Goal: Transaction & Acquisition: Book appointment/travel/reservation

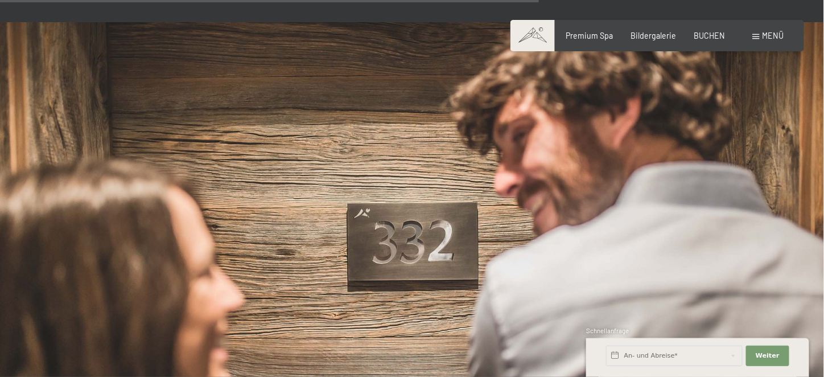
scroll to position [2077, 0]
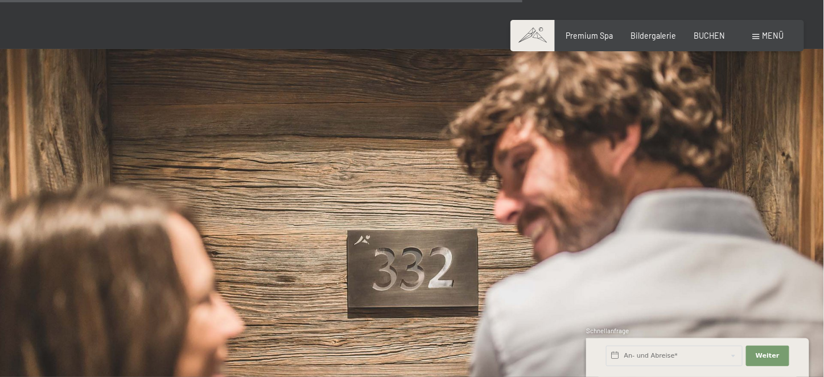
click at [695, 30] on div "Buchen Anfragen Premium Spa Bildergalerie BUCHEN Menü DE IT EN Gutschein Bilder…" at bounding box center [656, 35] width 253 height 11
click at [703, 38] on span "BUCHEN" at bounding box center [709, 34] width 31 height 10
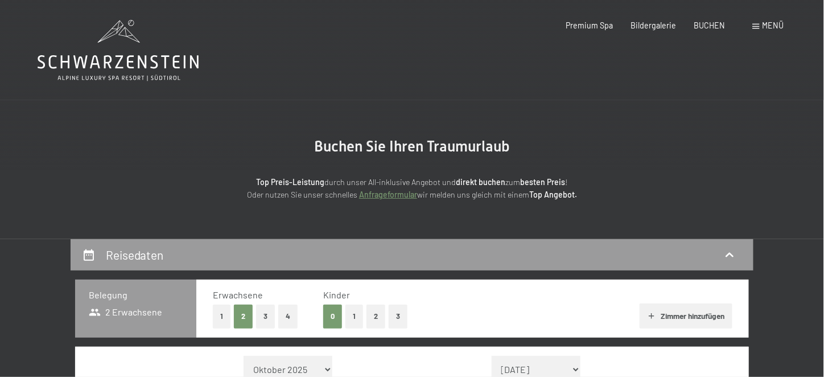
click at [770, 24] on span "Menü" at bounding box center [773, 25] width 22 height 10
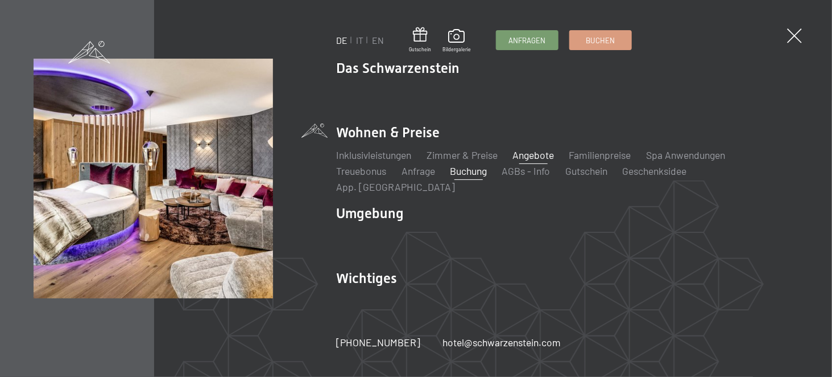
click at [538, 161] on link "Angebote" at bounding box center [534, 154] width 42 height 13
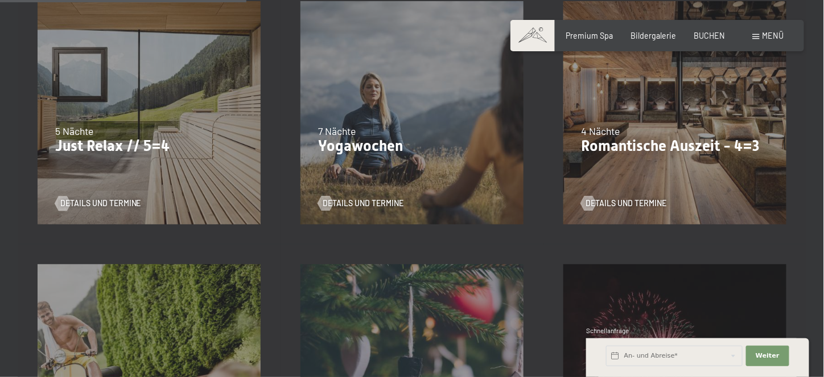
scroll to position [583, 0]
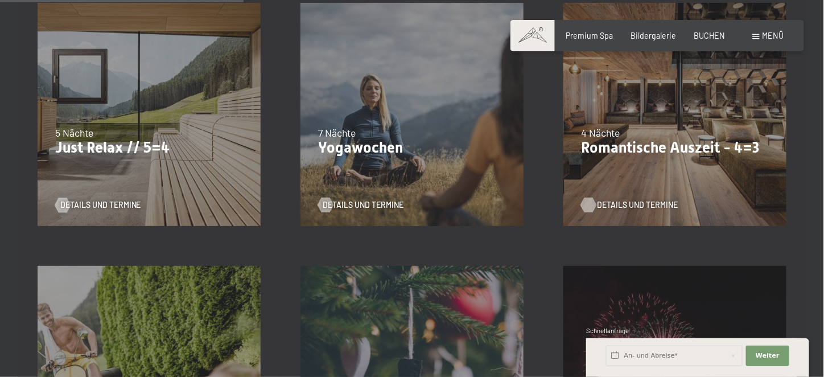
click at [608, 207] on span "Details und Termine" at bounding box center [637, 205] width 81 height 11
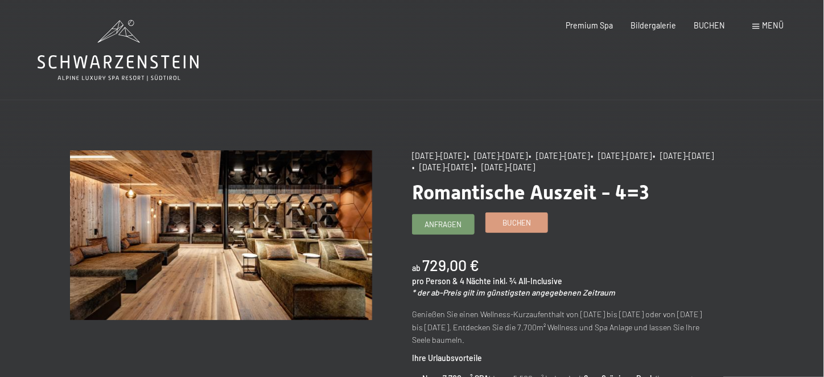
click at [511, 224] on span "Buchen" at bounding box center [516, 222] width 29 height 10
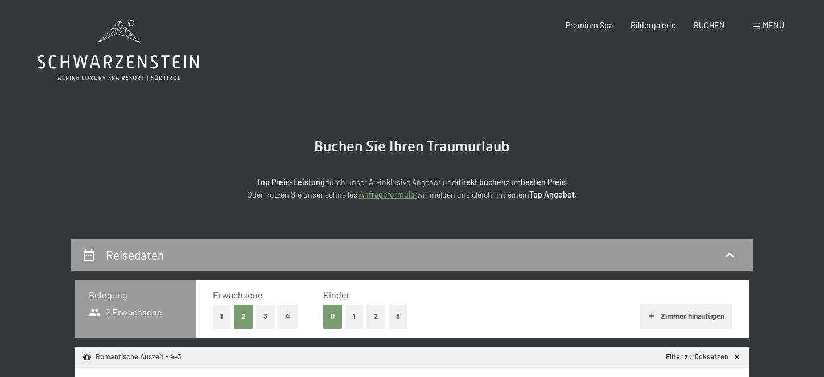
select select "[DATE]"
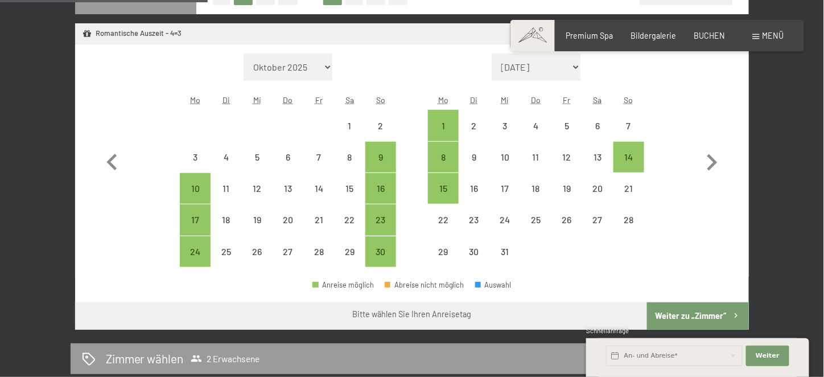
scroll to position [341, 0]
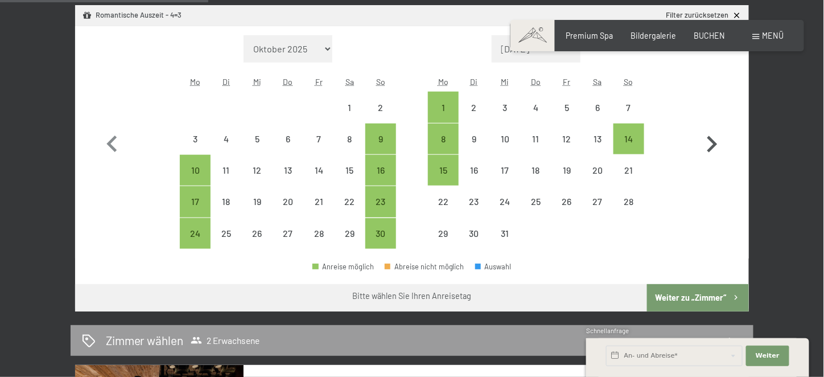
click at [711, 147] on icon "button" at bounding box center [712, 144] width 10 height 16
select select "[DATE]"
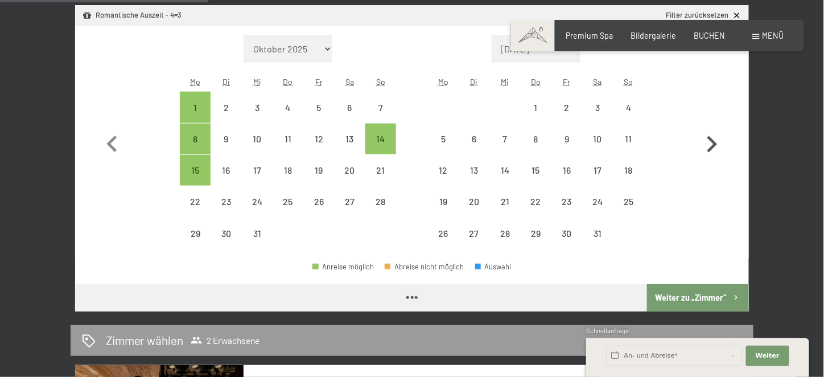
select select "[DATE]"
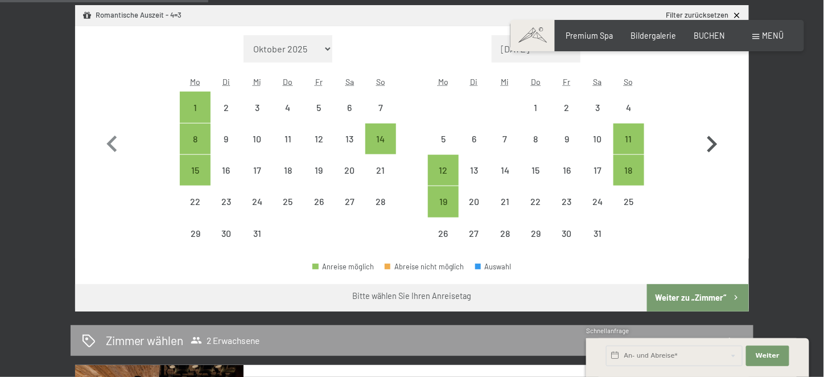
click at [711, 147] on icon "button" at bounding box center [712, 144] width 10 height 16
select select "[DATE]"
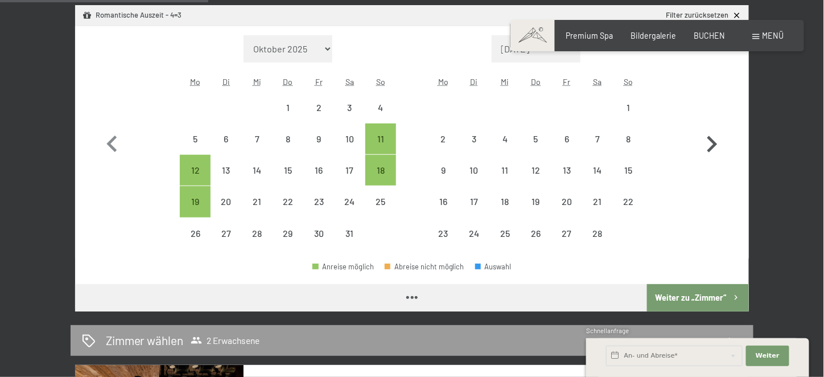
select select "[DATE]"
click at [711, 147] on icon "button" at bounding box center [712, 144] width 10 height 16
select select "[DATE]"
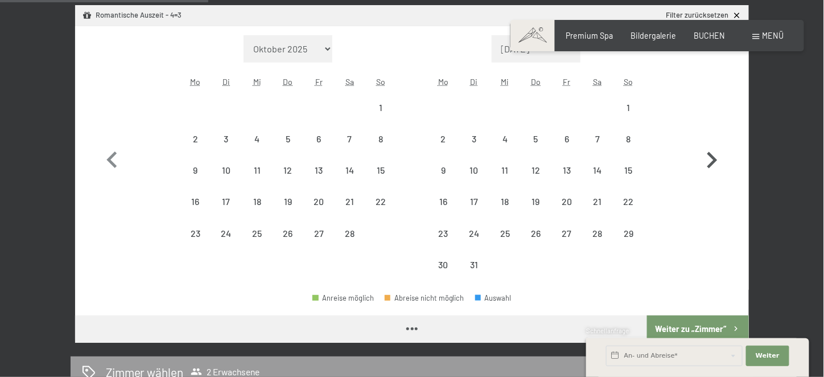
select select "[DATE]"
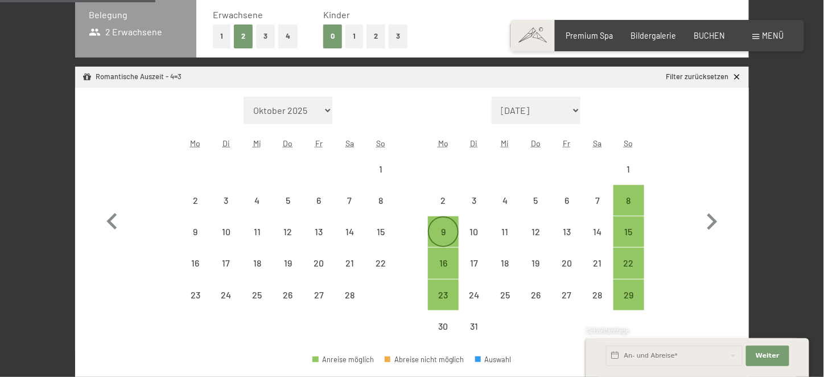
scroll to position [284, 0]
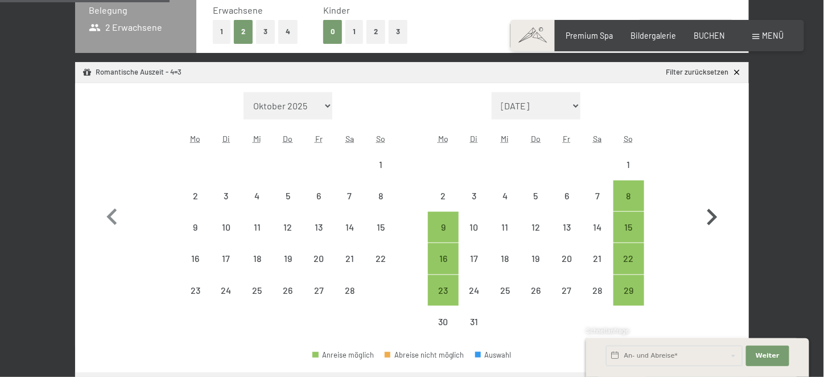
click at [715, 219] on icon "button" at bounding box center [711, 217] width 33 height 33
select select "[DATE]"
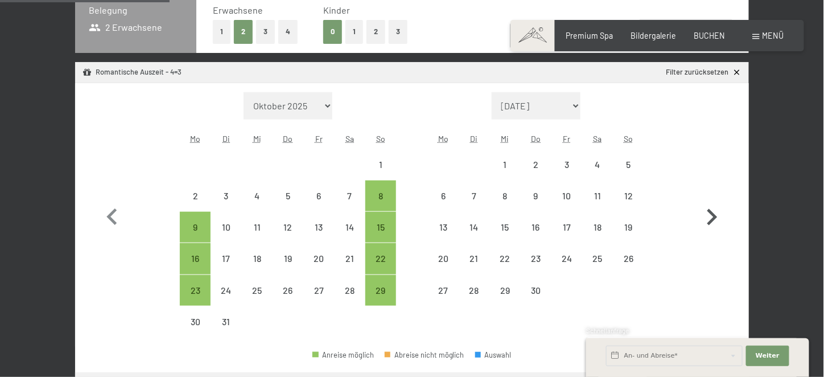
select select "[DATE]"
click at [716, 218] on icon "button" at bounding box center [711, 217] width 33 height 33
select select "[DATE]"
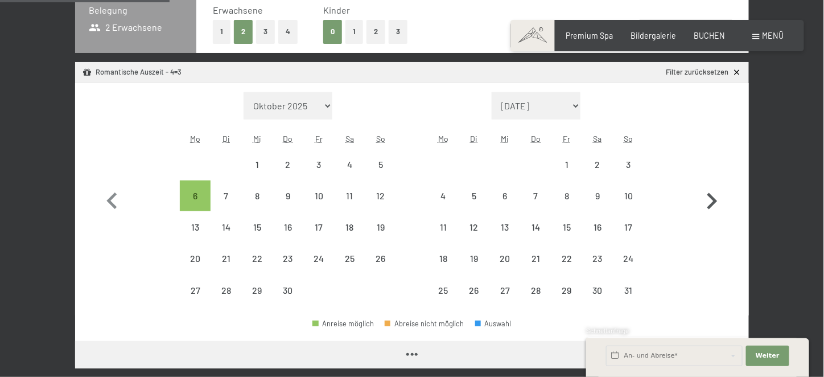
select select "[DATE]"
click at [710, 203] on icon "button" at bounding box center [711, 201] width 33 height 33
select select "[DATE]"
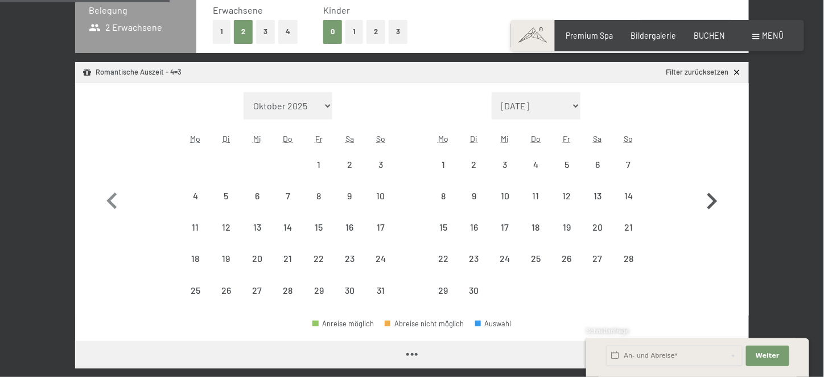
select select "[DATE]"
click at [710, 203] on icon "button" at bounding box center [711, 201] width 33 height 33
select select "[DATE]"
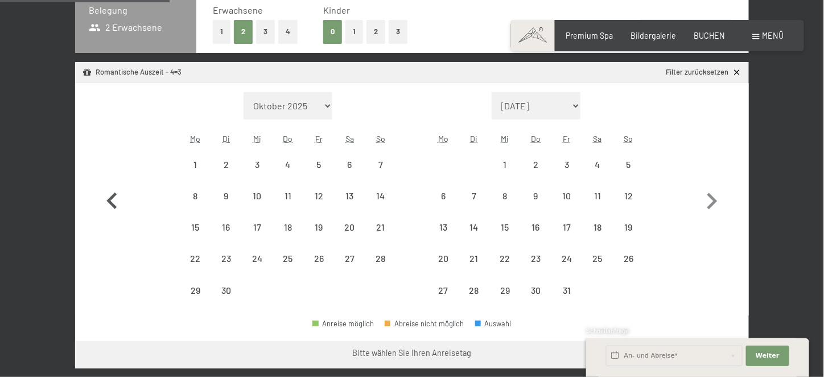
click at [109, 198] on icon "button" at bounding box center [111, 200] width 10 height 16
select select "[DATE]"
click at [114, 195] on icon "button" at bounding box center [111, 200] width 10 height 16
select select "[DATE]"
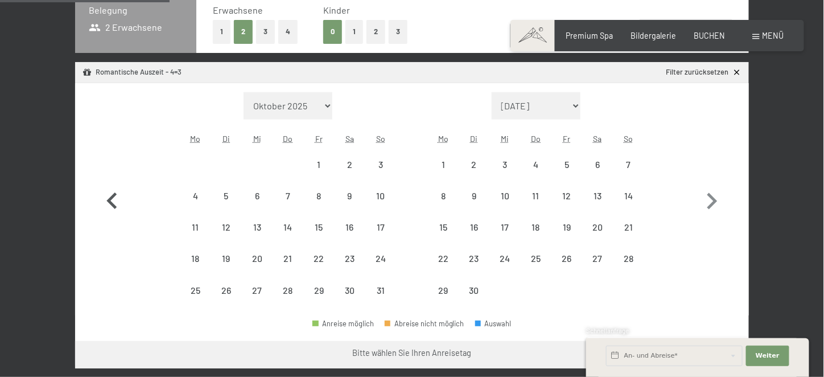
select select "[DATE]"
click at [114, 194] on icon "button" at bounding box center [111, 200] width 10 height 16
select select "[DATE]"
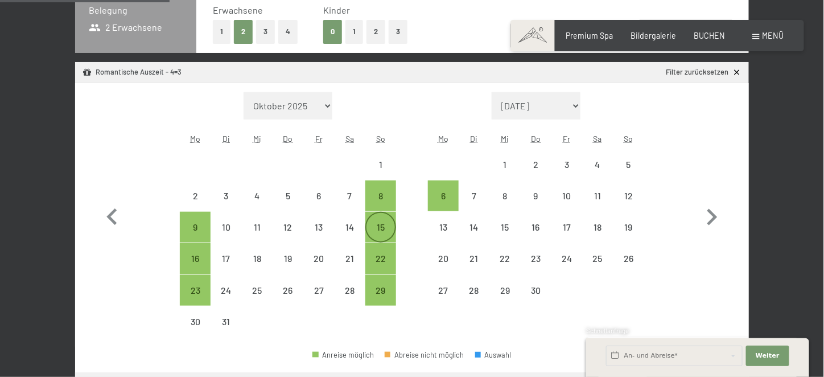
click at [371, 233] on div "15" at bounding box center [380, 236] width 28 height 28
select select "[DATE]"
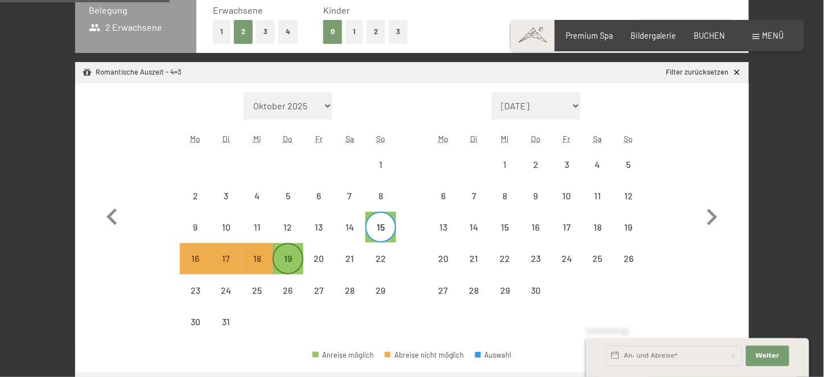
click at [290, 257] on div "19" at bounding box center [288, 268] width 28 height 28
select select "[DATE]"
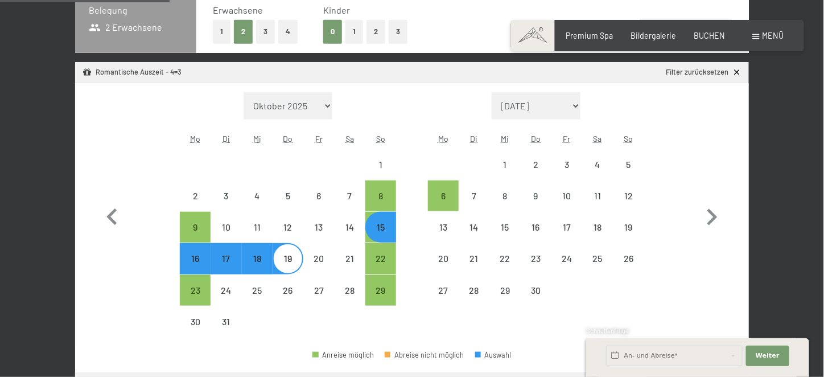
select select "[DATE]"
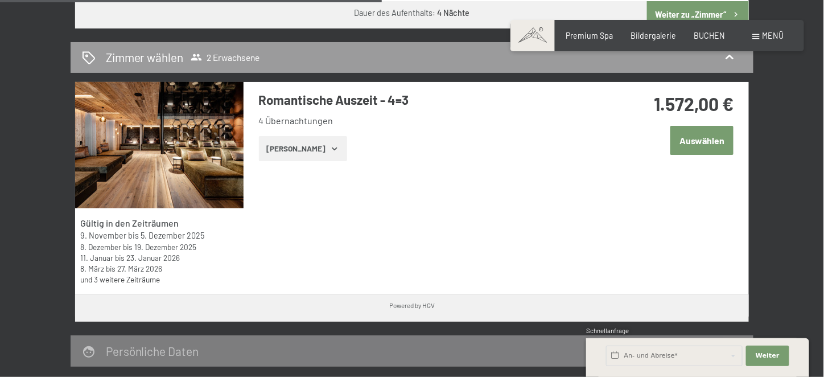
scroll to position [626, 0]
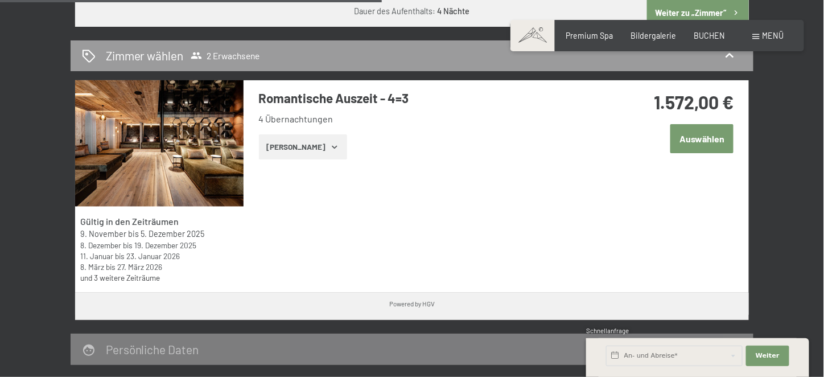
click at [711, 137] on button "Auswählen" at bounding box center [701, 138] width 63 height 29
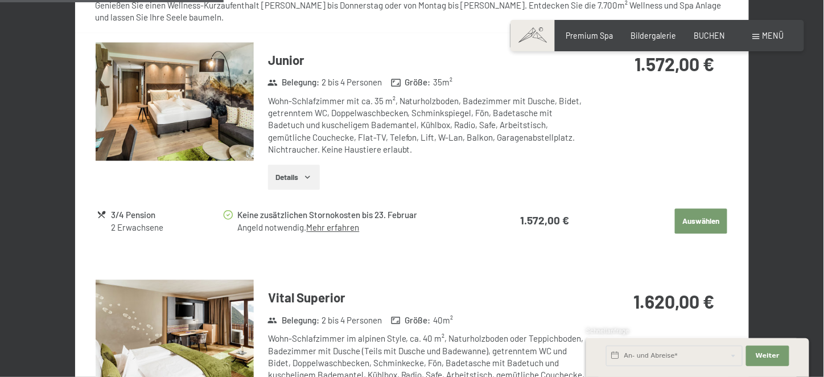
scroll to position [931, 0]
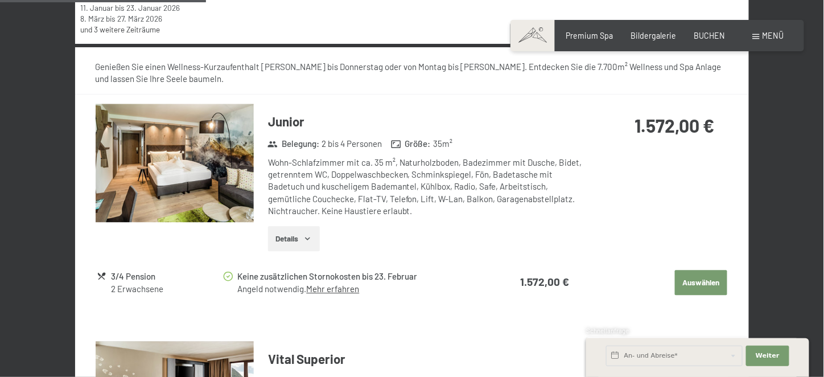
click at [699, 278] on button "Auswählen" at bounding box center [701, 282] width 52 height 25
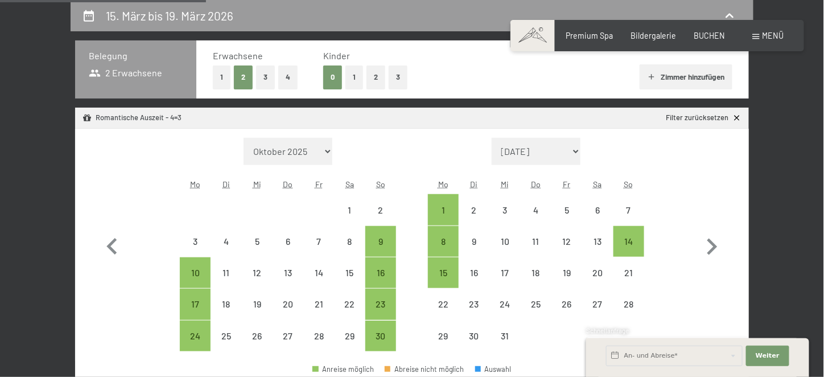
select select "[DATE]"
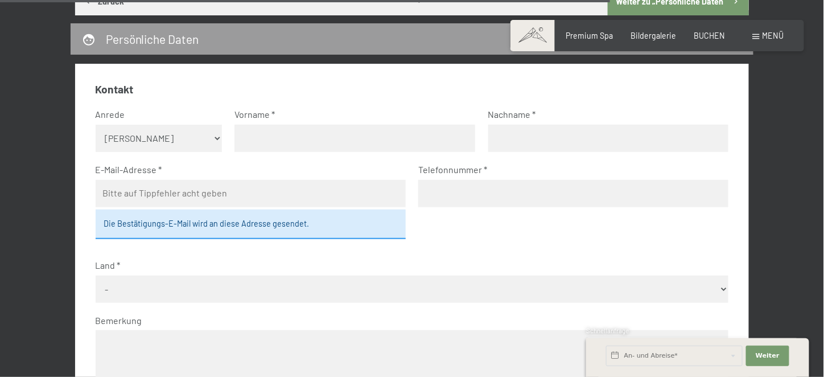
scroll to position [3069, 0]
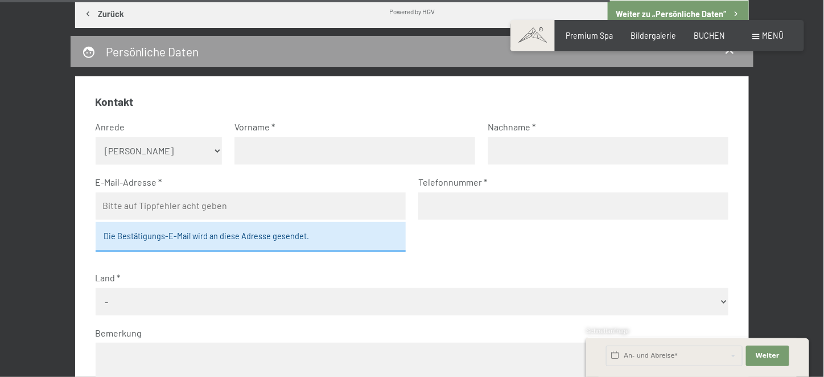
click at [135, 153] on select "Keine Angabe Frau [PERSON_NAME]" at bounding box center [159, 150] width 127 height 27
select select "m"
click at [96, 137] on select "Keine Angabe Frau [PERSON_NAME]" at bounding box center [159, 150] width 127 height 27
click at [251, 153] on input "text" at bounding box center [354, 150] width 241 height 27
type input "Jochen"
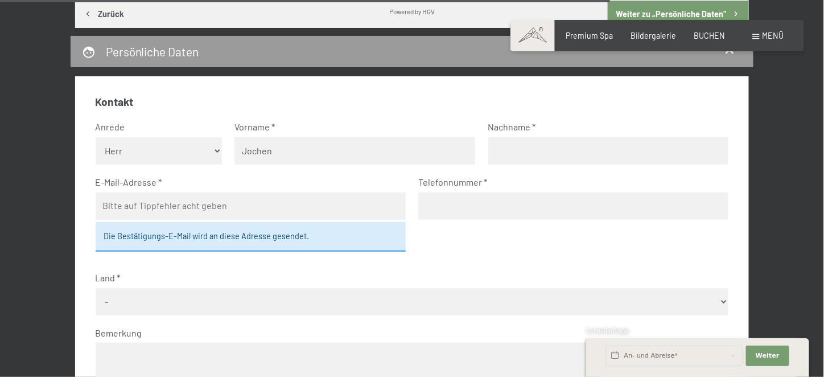
type input "[PERSON_NAME]"
type input "[EMAIL_ADDRESS][PERSON_NAME][DOMAIN_NAME]"
type input "09574651168"
select select "DEU"
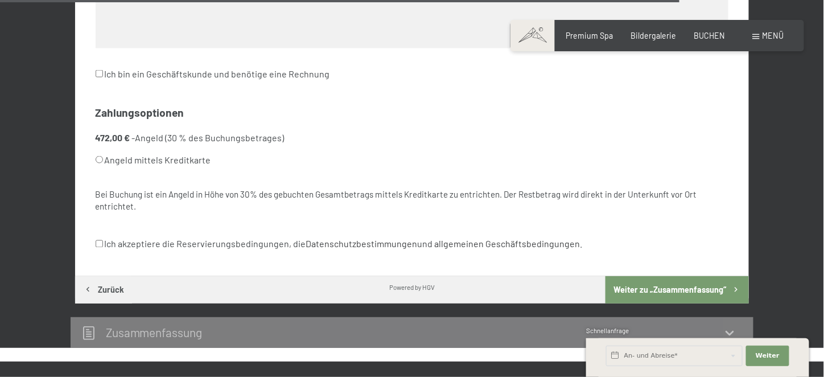
scroll to position [3482, 0]
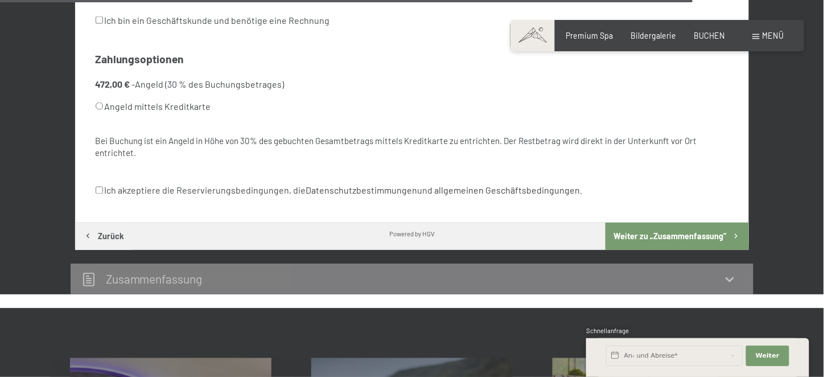
click at [674, 228] on button "Weiter zu „Zusammen­fassung“" at bounding box center [676, 235] width 143 height 27
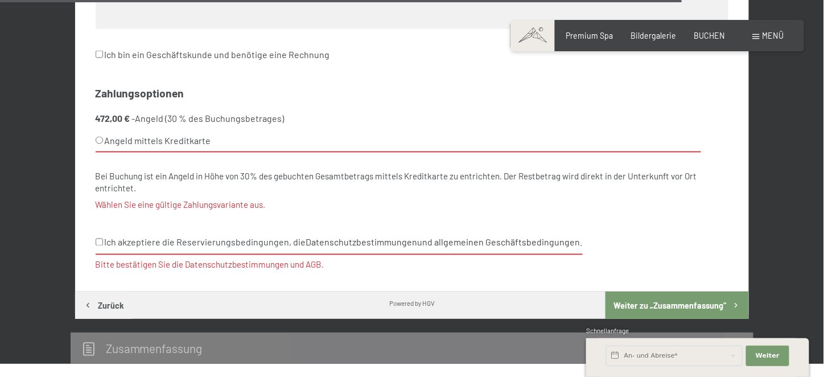
scroll to position [3456, 0]
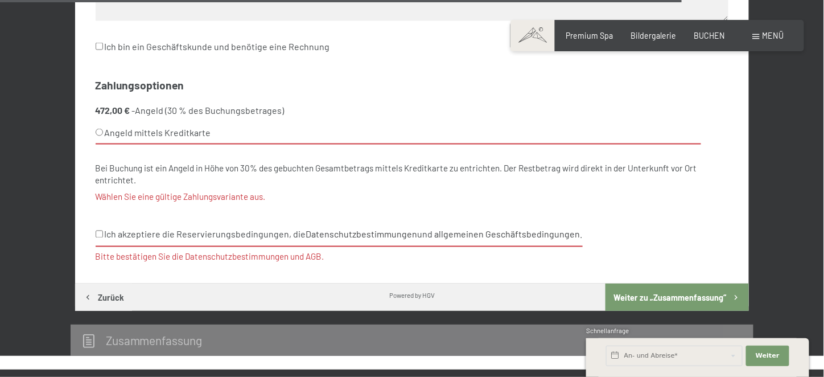
click at [99, 235] on input "Ich akzeptiere die Reservierungsbedingungen, die Datenschutzbestimmungen und al…" at bounding box center [99, 233] width 7 height 7
checkbox input "true"
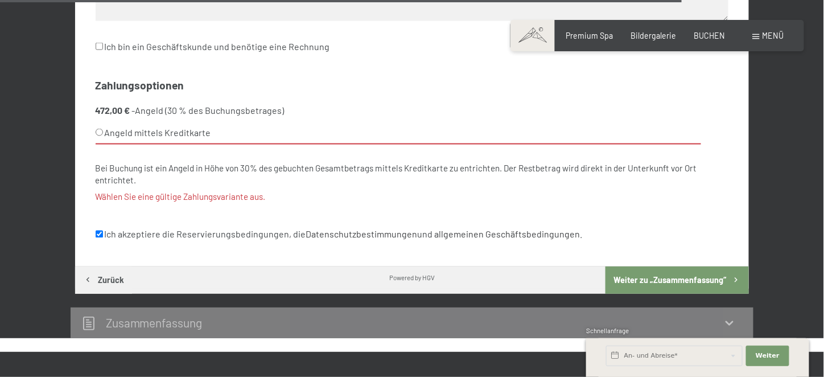
click at [97, 131] on input "Angeld mittels Kreditkarte" at bounding box center [99, 132] width 7 height 7
radio input "true"
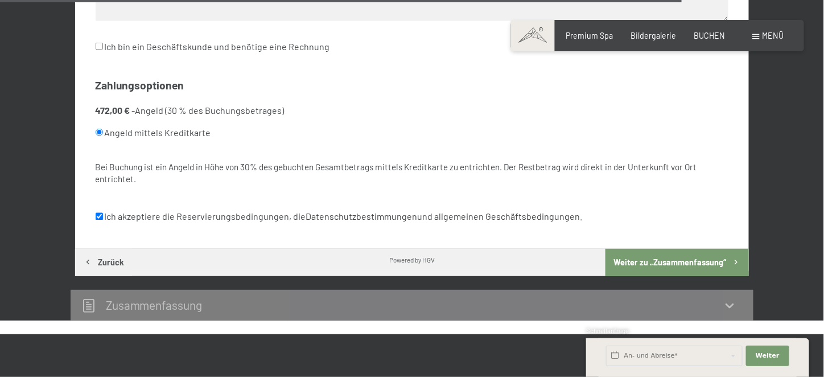
click at [656, 259] on button "Weiter zu „Zusammen­fassung“" at bounding box center [676, 262] width 143 height 27
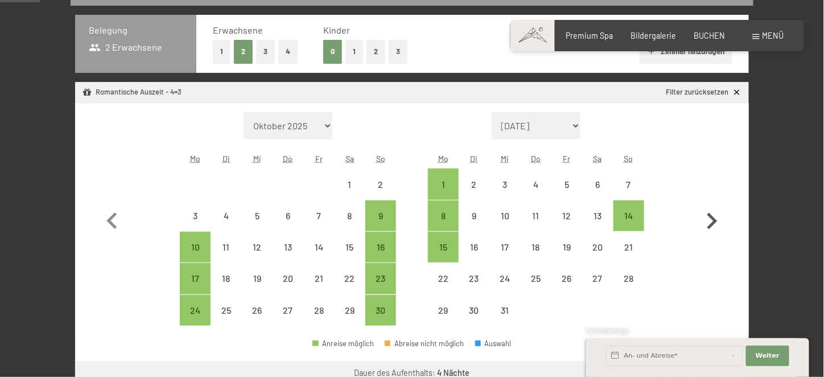
scroll to position [267, 0]
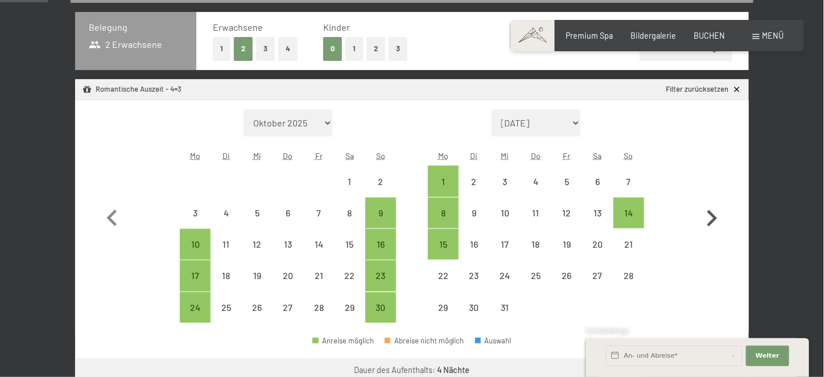
click at [711, 221] on icon "button" at bounding box center [712, 218] width 10 height 16
select select "[DATE]"
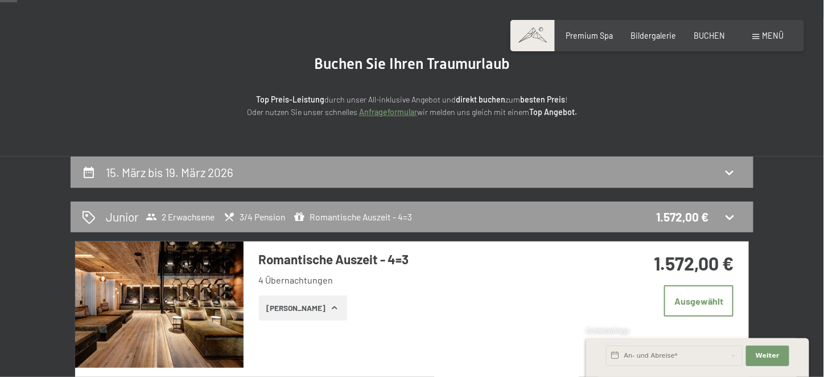
scroll to position [82, 0]
click at [723, 175] on icon at bounding box center [730, 173] width 14 height 14
select select "[DATE]"
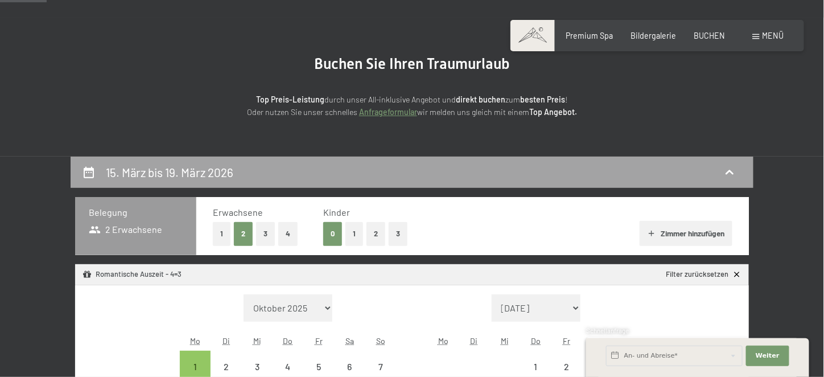
scroll to position [239, 0]
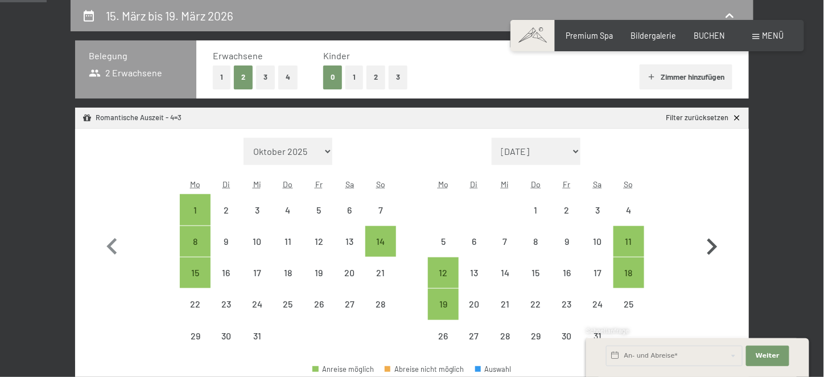
click at [712, 244] on icon "button" at bounding box center [711, 246] width 33 height 33
select select "[DATE]"
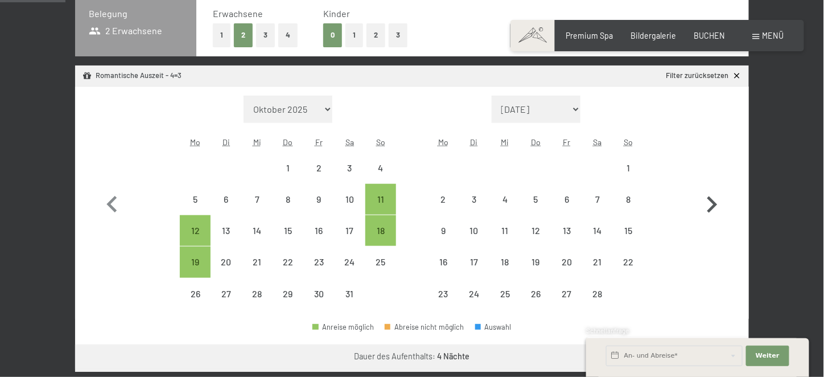
scroll to position [281, 0]
click at [711, 207] on icon "button" at bounding box center [712, 204] width 10 height 16
select select "[DATE]"
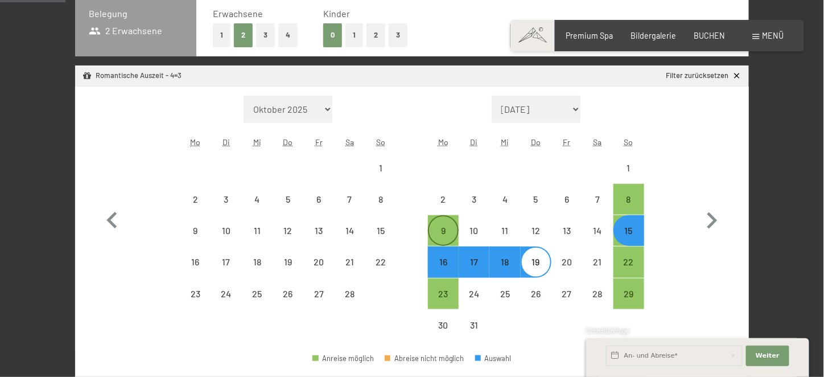
click at [436, 228] on div "9" at bounding box center [443, 240] width 28 height 28
select select "[DATE]"
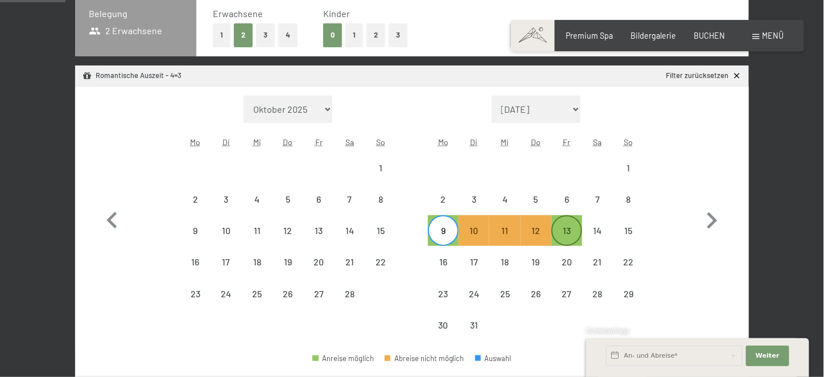
click at [574, 229] on div "13" at bounding box center [566, 240] width 28 height 28
select select "[DATE]"
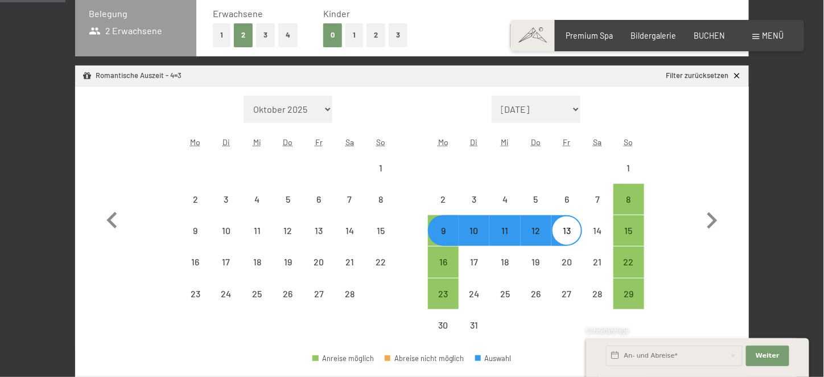
select select "[DATE]"
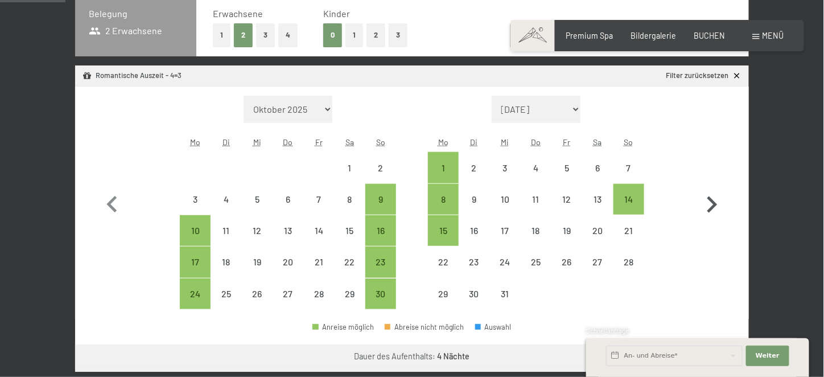
click at [711, 203] on icon "button" at bounding box center [711, 204] width 33 height 33
select select "[DATE]"
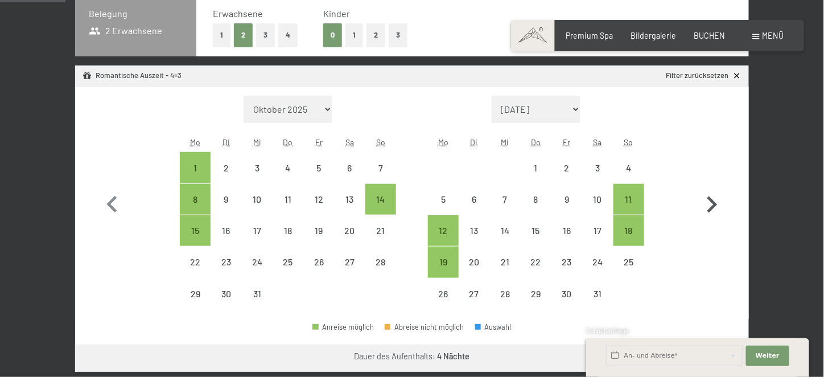
click at [711, 203] on icon "button" at bounding box center [711, 204] width 33 height 33
select select "[DATE]"
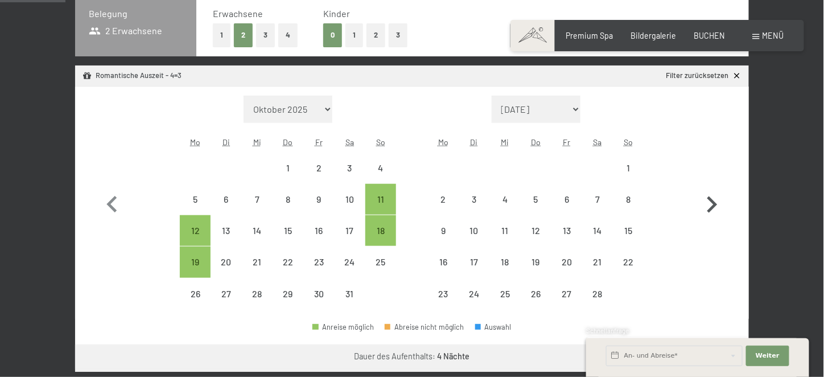
click at [711, 203] on icon "button" at bounding box center [711, 204] width 33 height 33
select select "[DATE]"
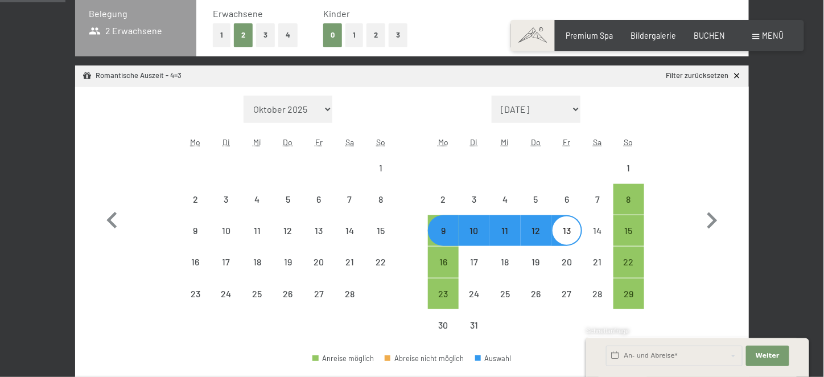
click at [433, 233] on div "9" at bounding box center [443, 240] width 28 height 28
select select "[DATE]"
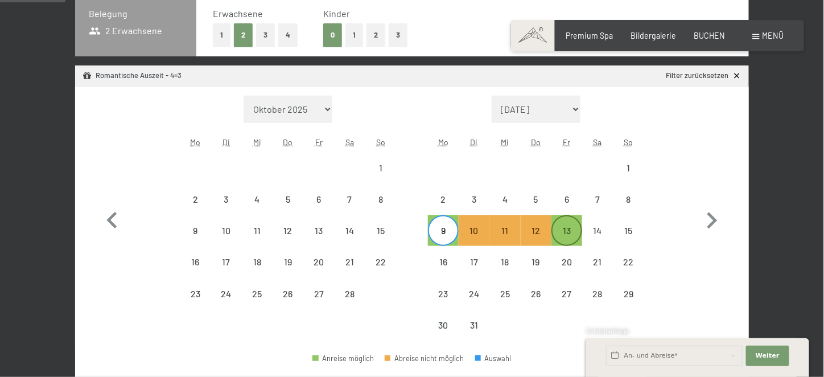
click at [575, 231] on div "13" at bounding box center [566, 240] width 28 height 28
select select "[DATE]"
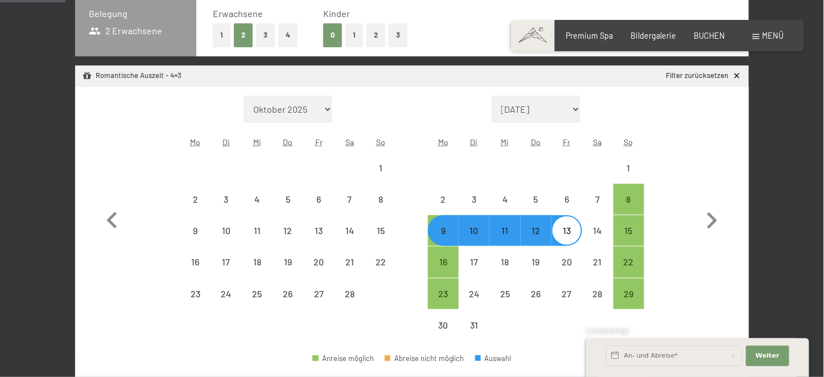
select select "[DATE]"
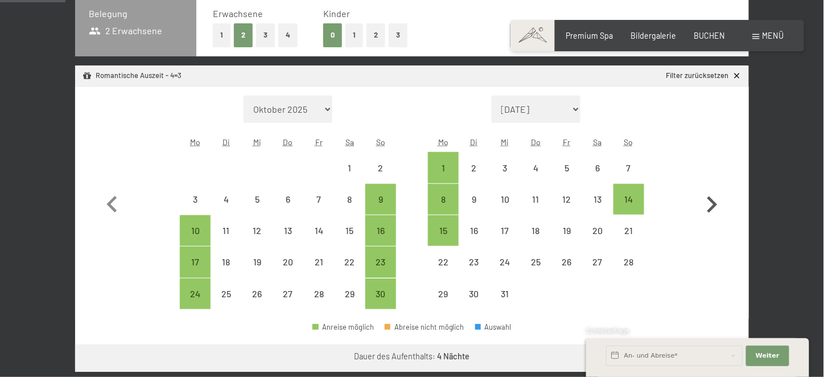
click at [715, 201] on icon "button" at bounding box center [712, 204] width 10 height 16
select select "[DATE]"
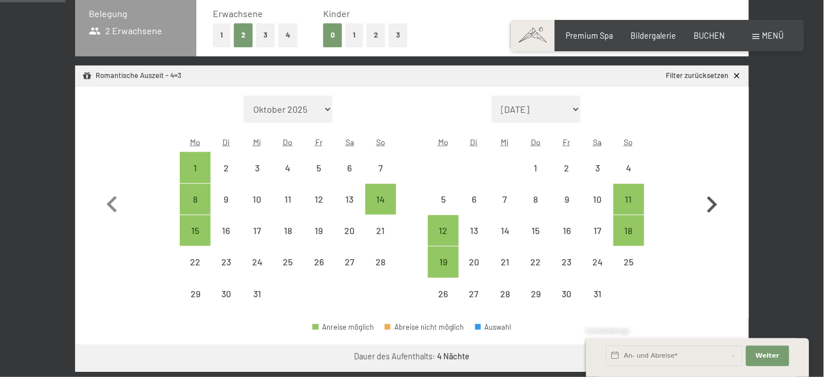
click at [715, 201] on icon "button" at bounding box center [712, 204] width 10 height 16
select select "[DATE]"
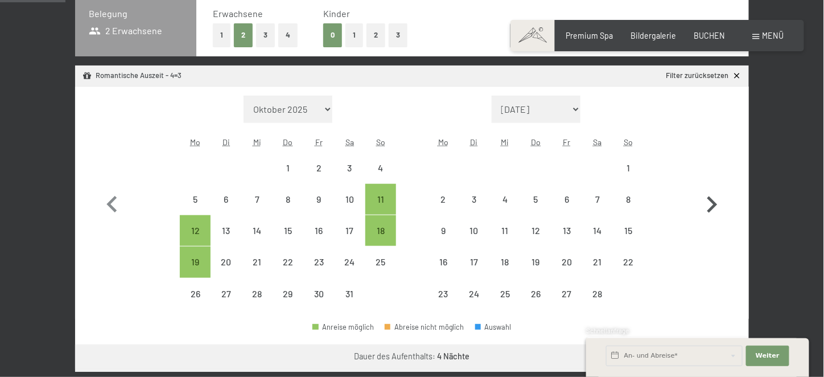
click at [715, 201] on icon "button" at bounding box center [712, 204] width 10 height 16
select select "[DATE]"
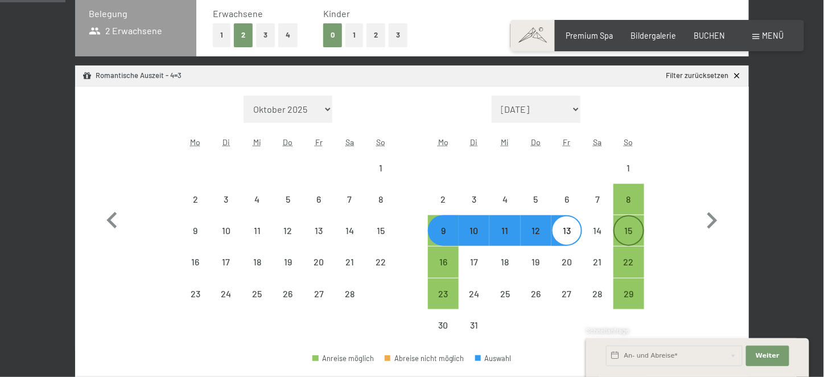
click at [630, 228] on div "15" at bounding box center [628, 240] width 28 height 28
select select "[DATE]"
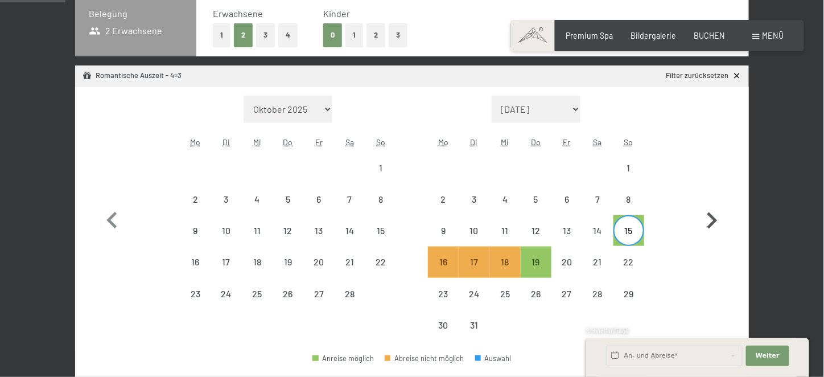
click at [715, 221] on icon "button" at bounding box center [712, 220] width 10 height 16
select select "[DATE]"
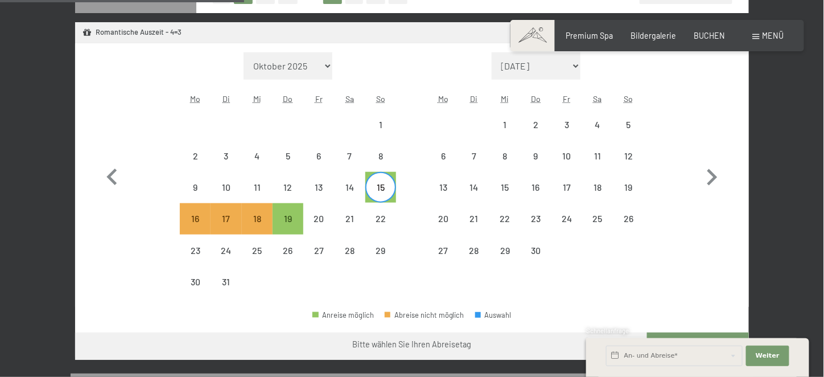
scroll to position [324, 0]
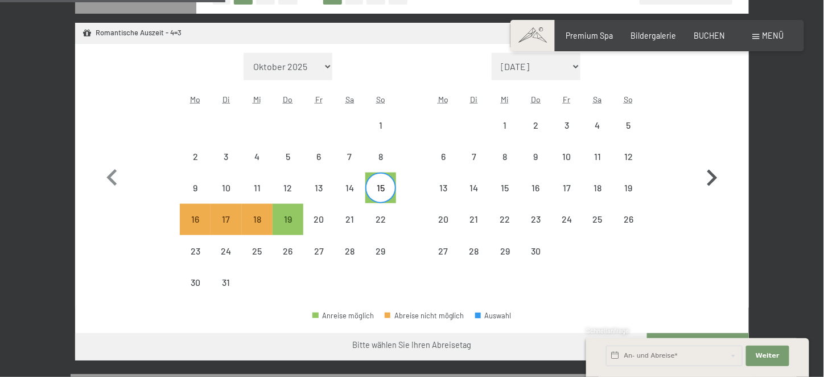
click at [715, 177] on icon "button" at bounding box center [712, 178] width 10 height 16
select select "[DATE]"
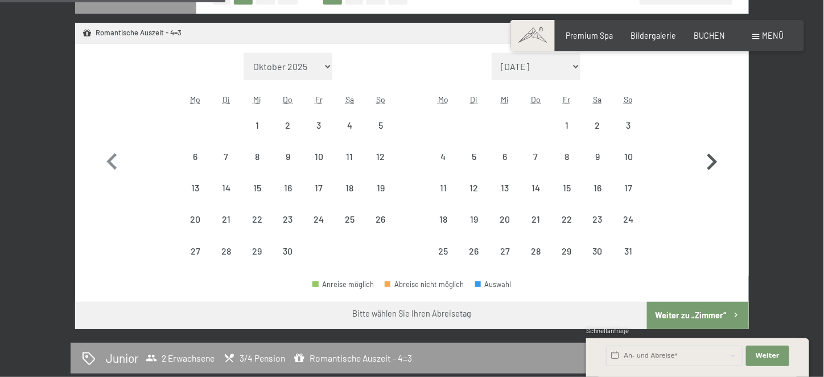
click at [714, 177] on icon "button" at bounding box center [711, 162] width 33 height 33
select select "[DATE]"
click at [107, 161] on icon "button" at bounding box center [112, 162] width 33 height 33
select select "[DATE]"
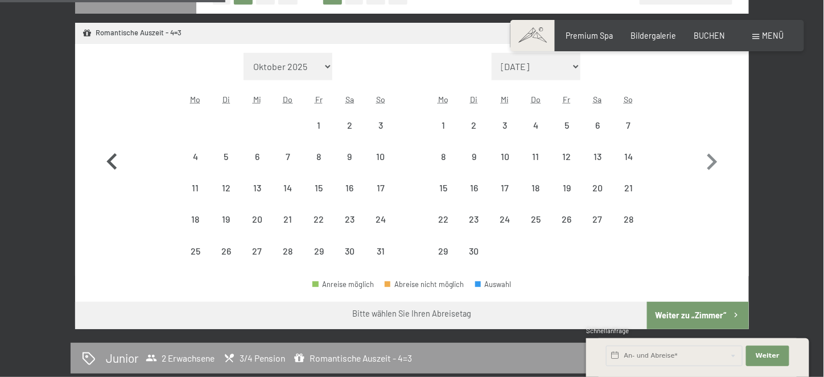
select select "[DATE]"
click at [109, 161] on icon "button" at bounding box center [111, 161] width 10 height 16
click at [109, 161] on icon "button" at bounding box center [112, 162] width 33 height 33
select select "[DATE]"
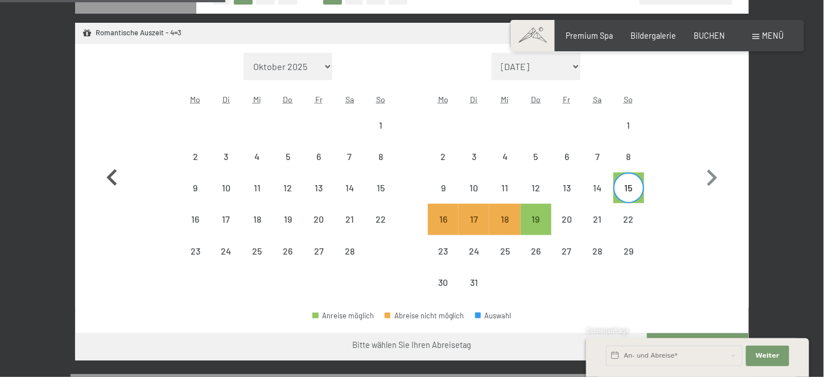
click at [109, 162] on icon "button" at bounding box center [112, 178] width 33 height 33
select select "[DATE]"
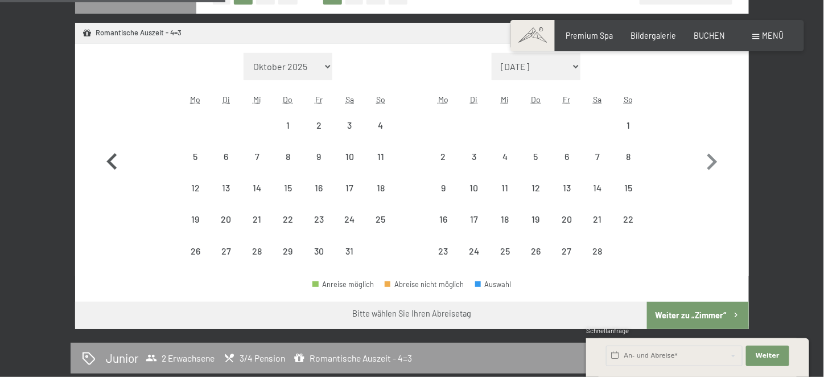
click at [109, 161] on icon "button" at bounding box center [111, 161] width 10 height 16
select select "[DATE]"
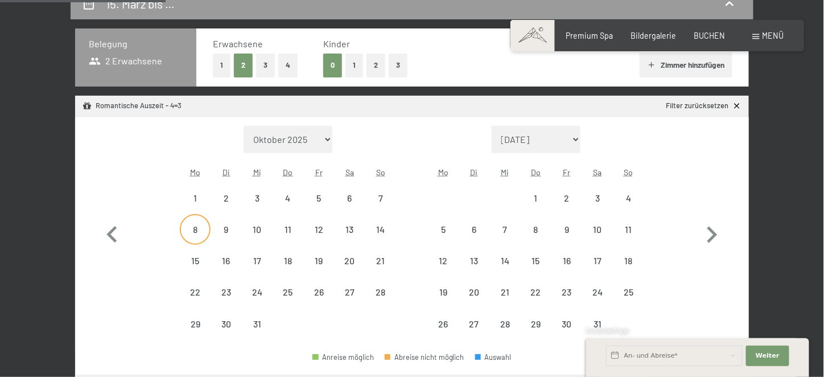
scroll to position [253, 0]
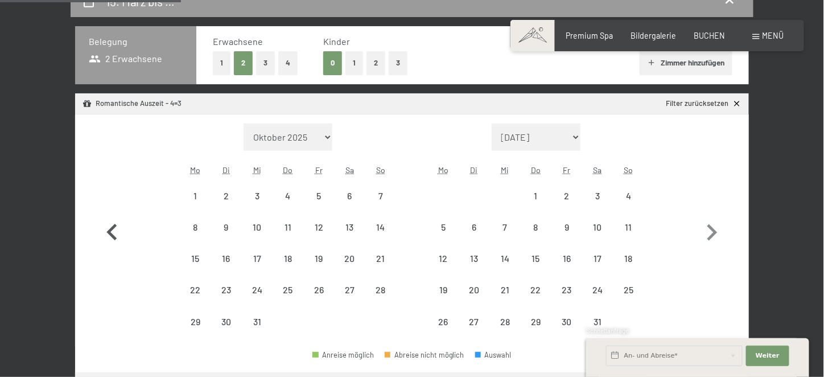
click at [109, 230] on icon "button" at bounding box center [111, 232] width 10 height 16
select select "[DATE]"
click at [715, 232] on icon "button" at bounding box center [712, 232] width 10 height 16
select select "[DATE]"
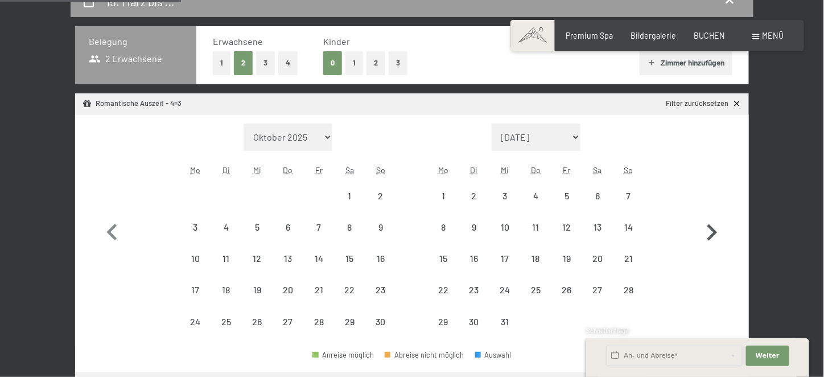
select select "[DATE]"
click at [715, 232] on icon "button" at bounding box center [712, 232] width 10 height 16
select select "[DATE]"
click at [713, 230] on icon "button" at bounding box center [712, 232] width 10 height 16
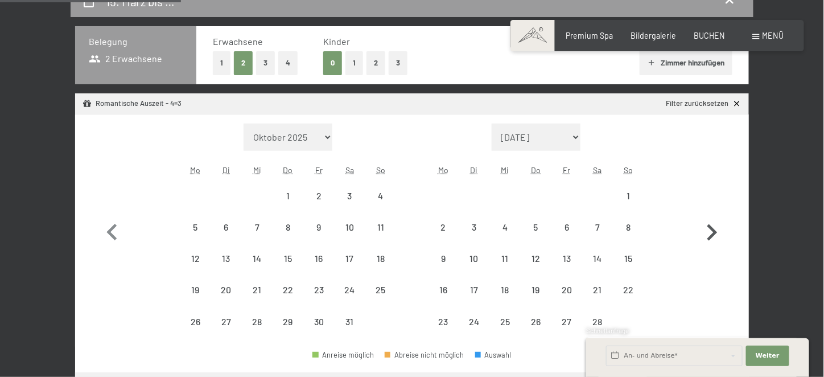
select select "[DATE]"
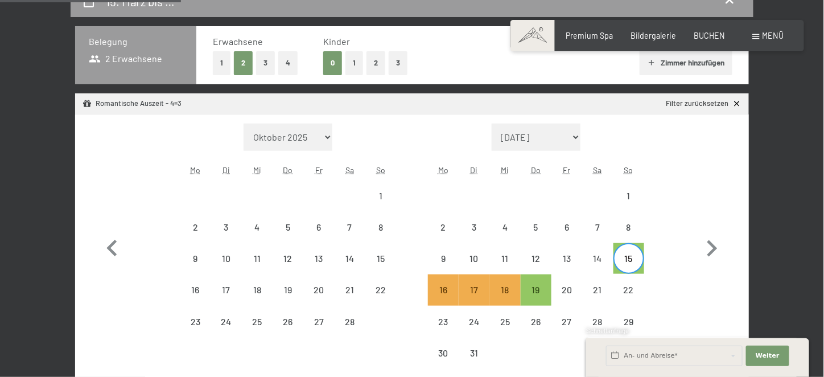
click at [626, 257] on div "15" at bounding box center [628, 268] width 28 height 28
select select "[DATE]"
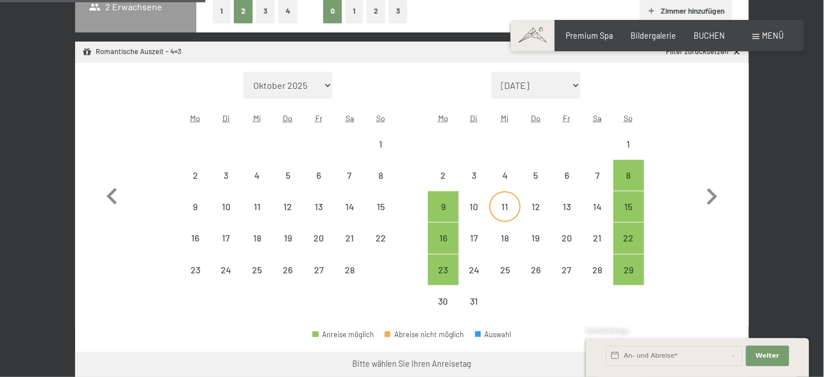
scroll to position [310, 0]
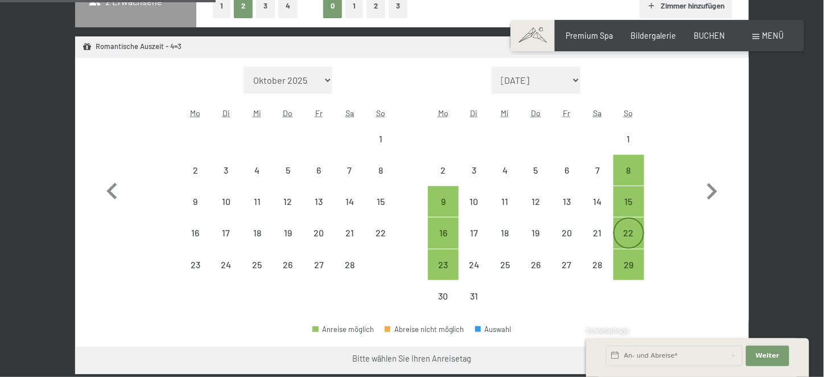
click at [631, 232] on div "22" at bounding box center [628, 242] width 28 height 28
select select "[DATE]"
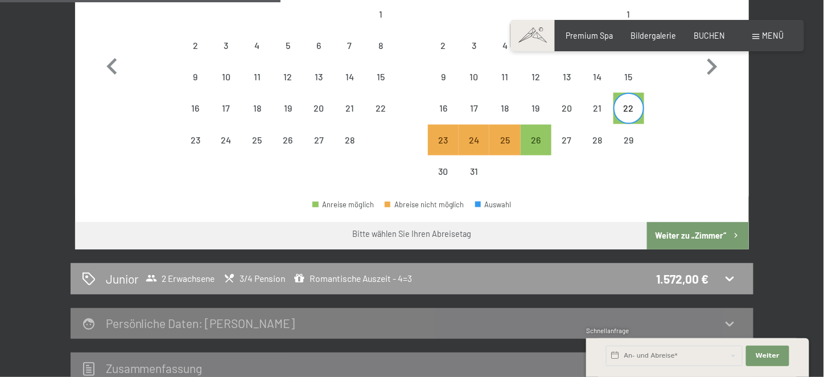
scroll to position [467, 0]
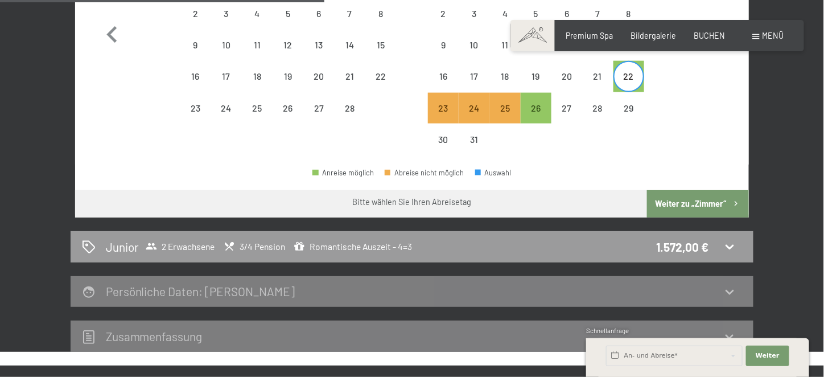
click at [203, 294] on h2 "Persönliche Daten : [PERSON_NAME]" at bounding box center [200, 291] width 189 height 14
click at [227, 247] on icon at bounding box center [229, 246] width 11 height 11
select select "[DATE]"
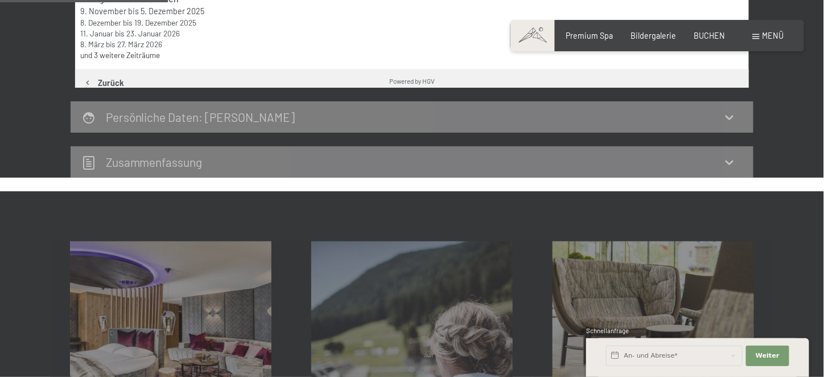
scroll to position [239, 0]
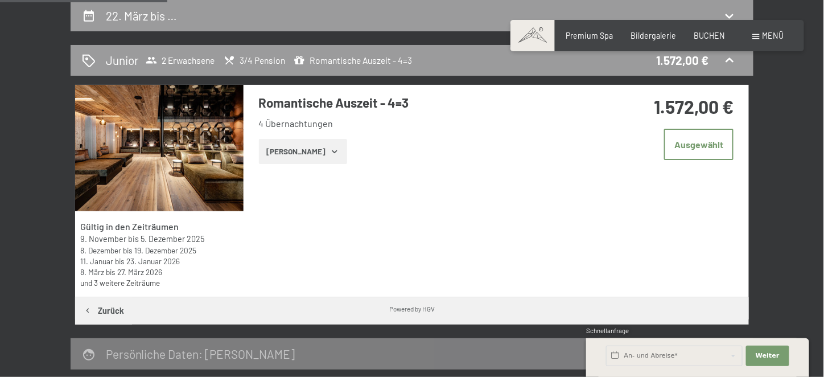
click at [99, 282] on link "und 3 weitere Zeiträume" at bounding box center [120, 283] width 80 height 10
